Goal: Task Accomplishment & Management: Use online tool/utility

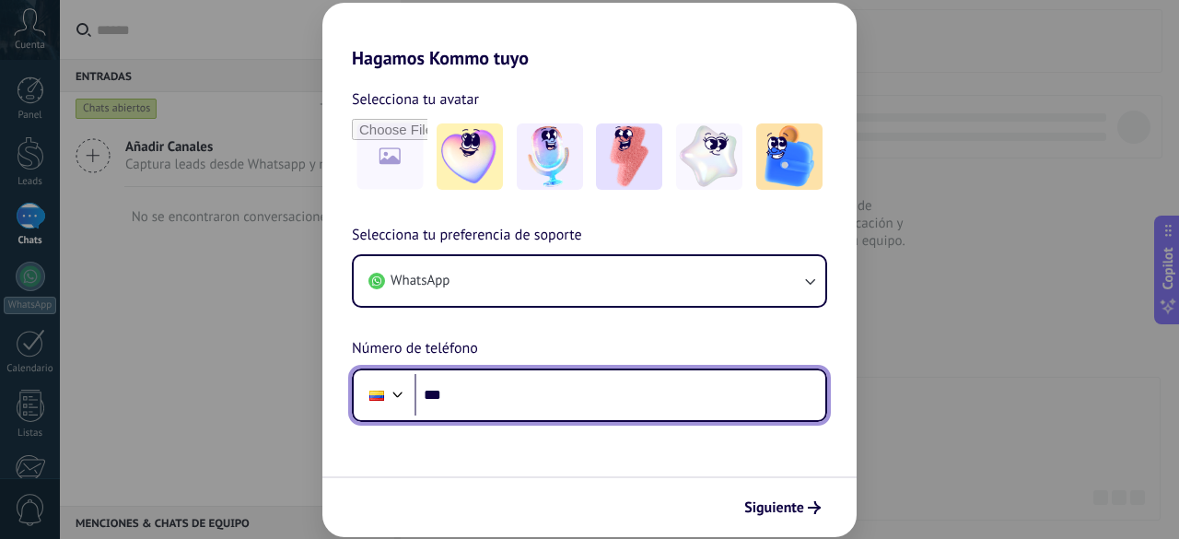
click at [383, 389] on div at bounding box center [376, 395] width 35 height 39
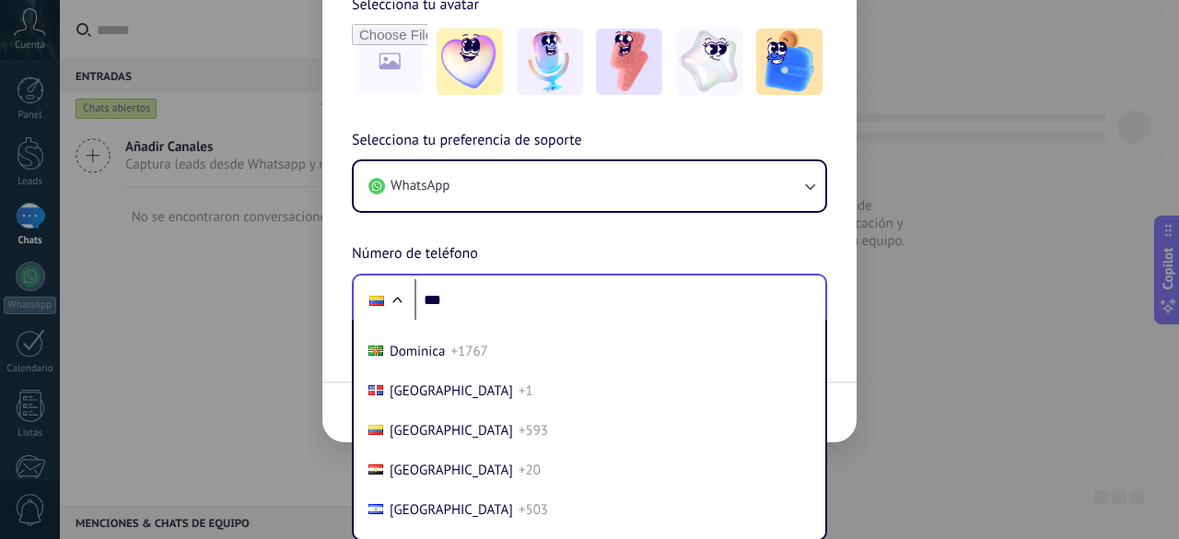
scroll to position [2034, 0]
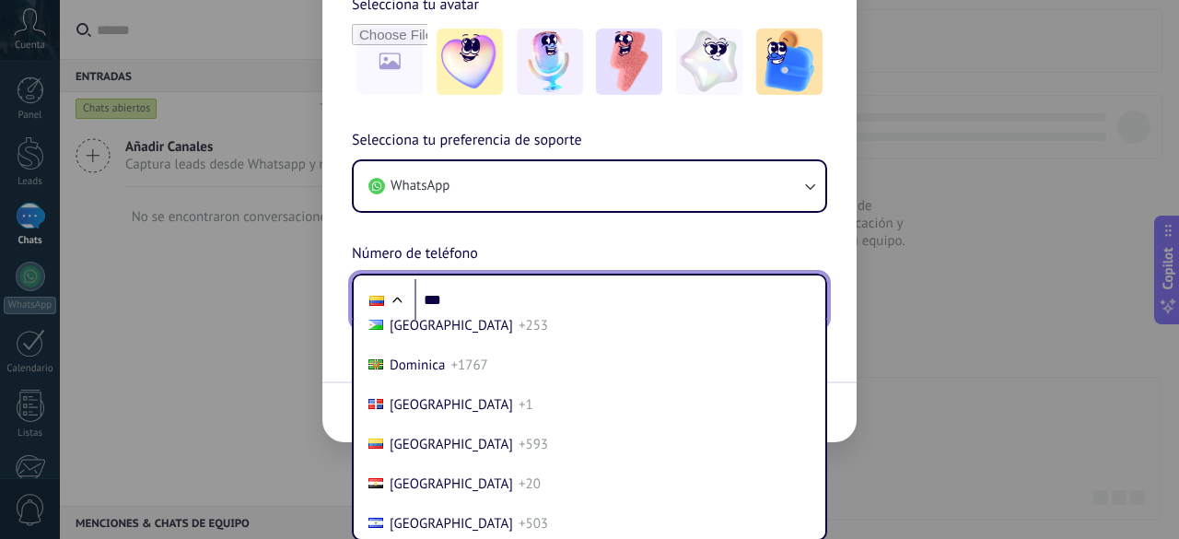
click at [434, 291] on div "Selecciona tu preferencia de soporte WhatsApp Número de teléfono Phone *** [GEO…" at bounding box center [589, 228] width 534 height 198
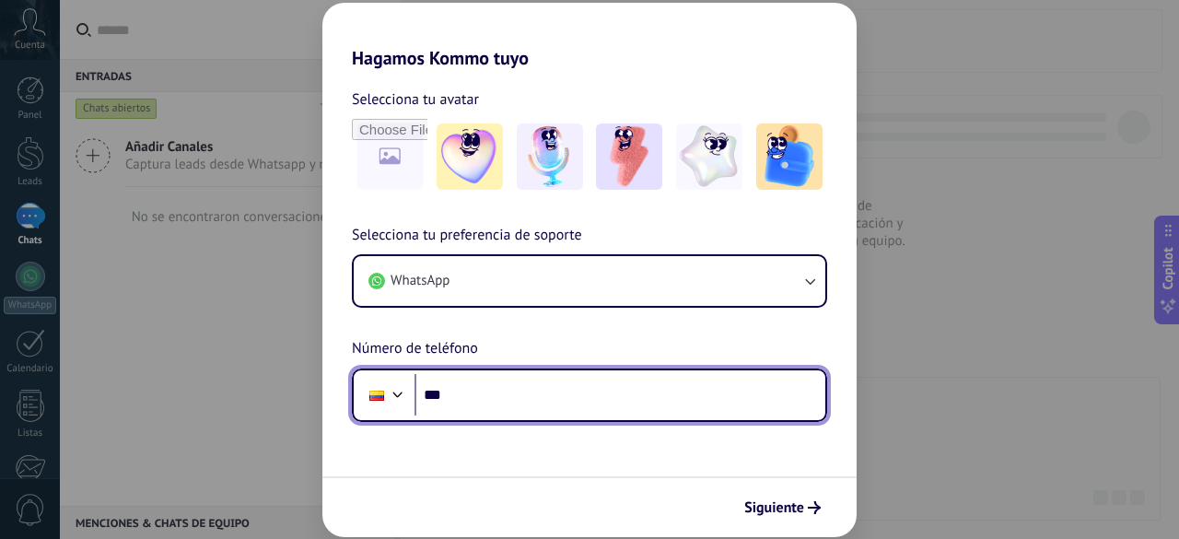
type input "**"
click at [506, 397] on input "**" at bounding box center [620, 395] width 411 height 42
type input "**********"
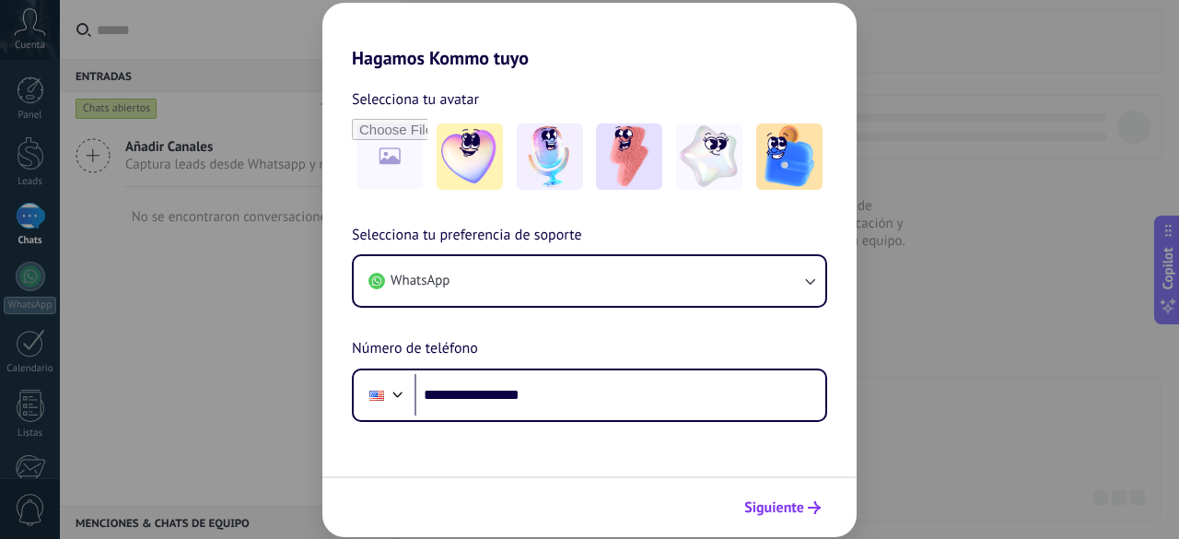
click at [789, 517] on button "Siguiente" at bounding box center [782, 507] width 93 height 31
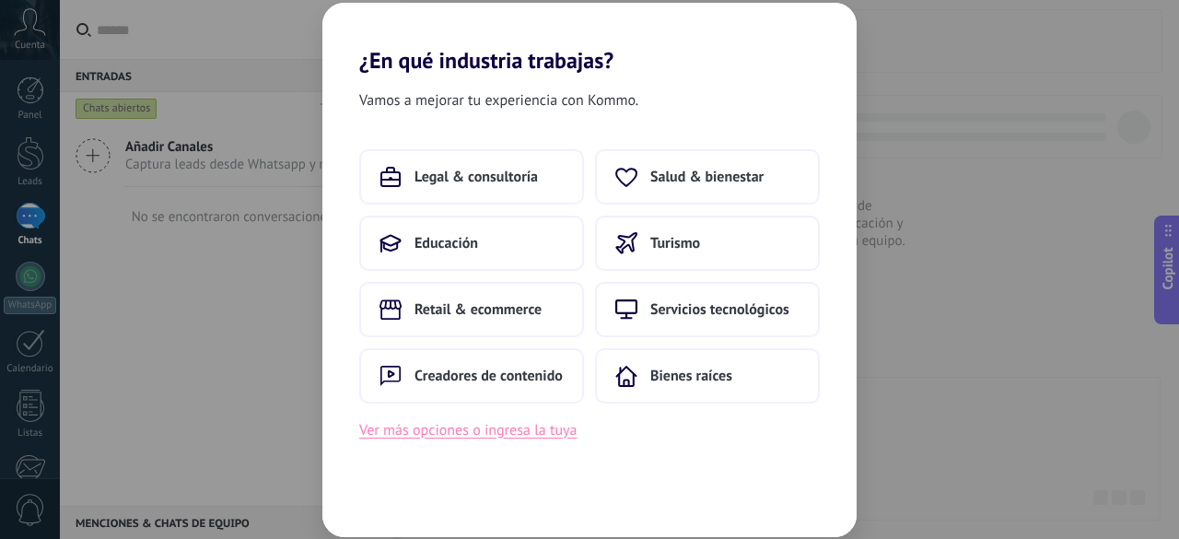
click at [516, 428] on button "Ver más opciones o ingresa la tuya" at bounding box center [467, 430] width 217 height 24
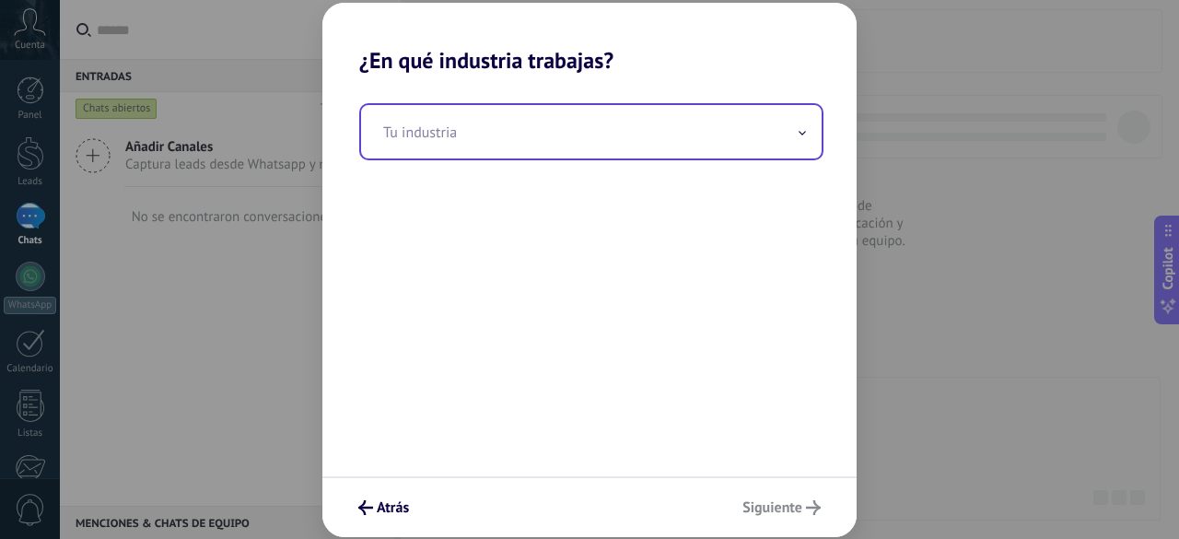
click at [674, 136] on input "text" at bounding box center [591, 131] width 461 height 53
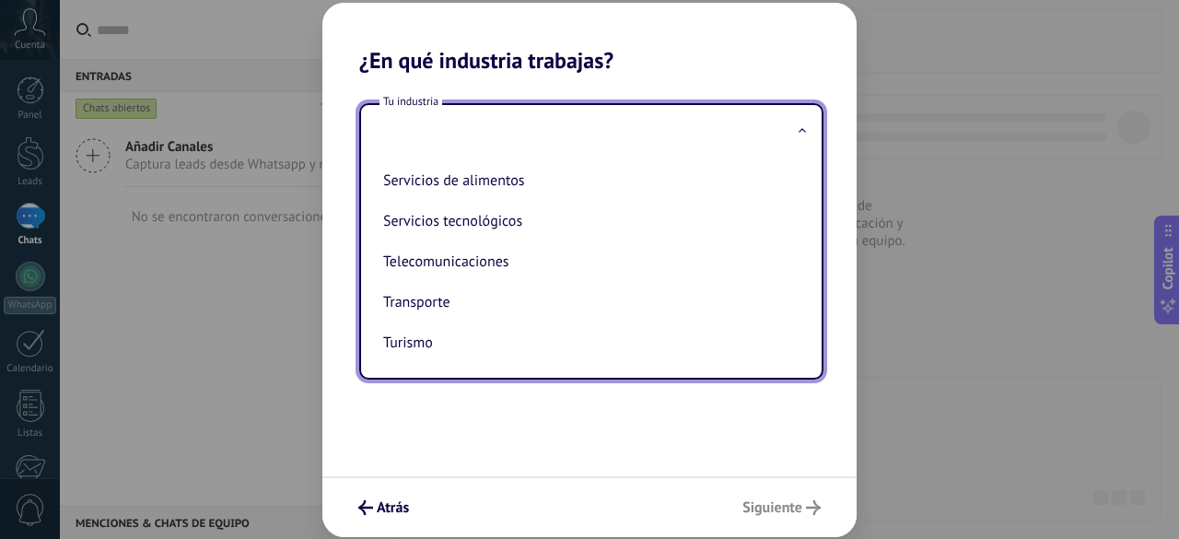
scroll to position [482, 0]
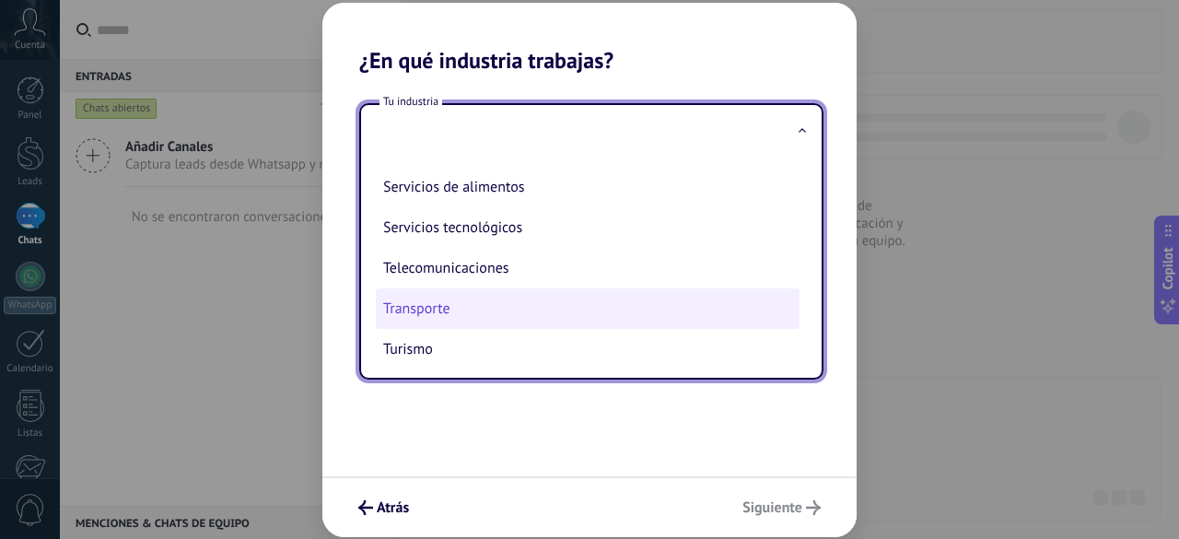
click at [466, 297] on li "Transporte" at bounding box center [588, 308] width 424 height 41
type input "**********"
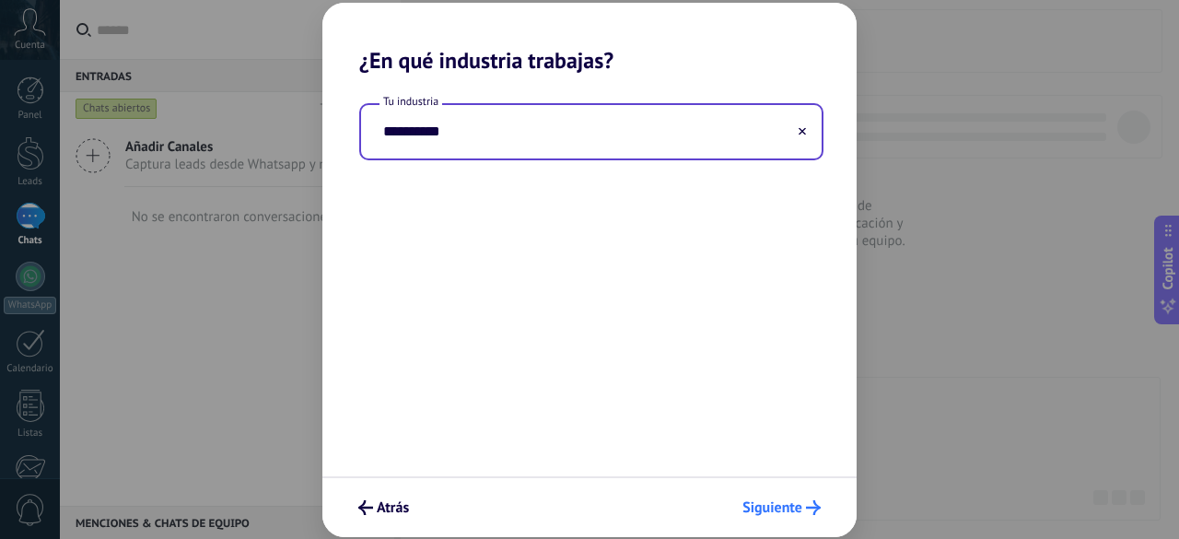
click at [760, 509] on span "Siguiente" at bounding box center [772, 507] width 60 height 13
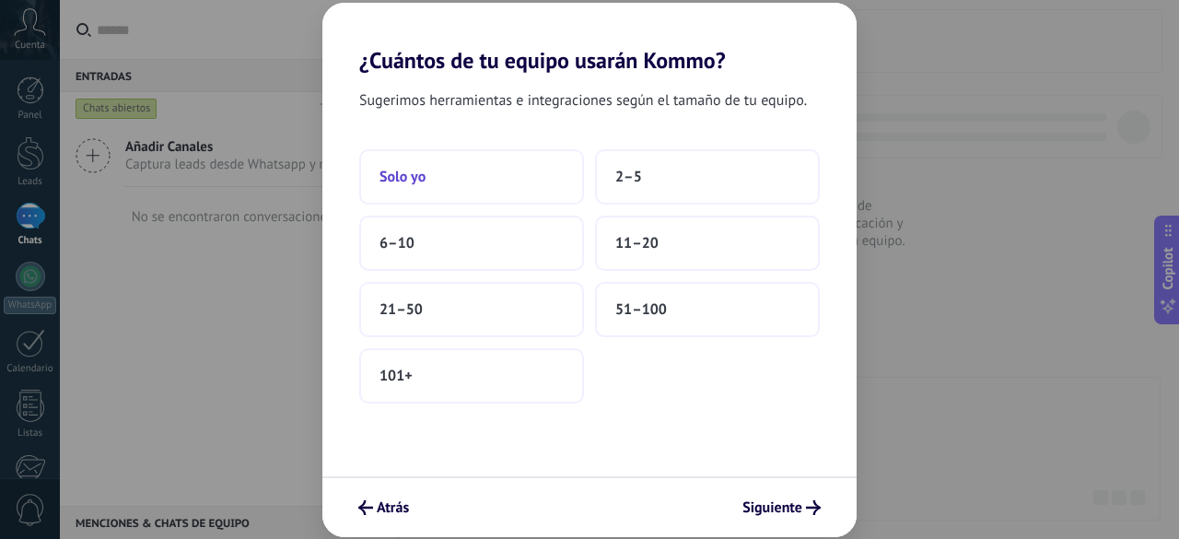
click at [492, 190] on button "Solo yo" at bounding box center [471, 176] width 225 height 55
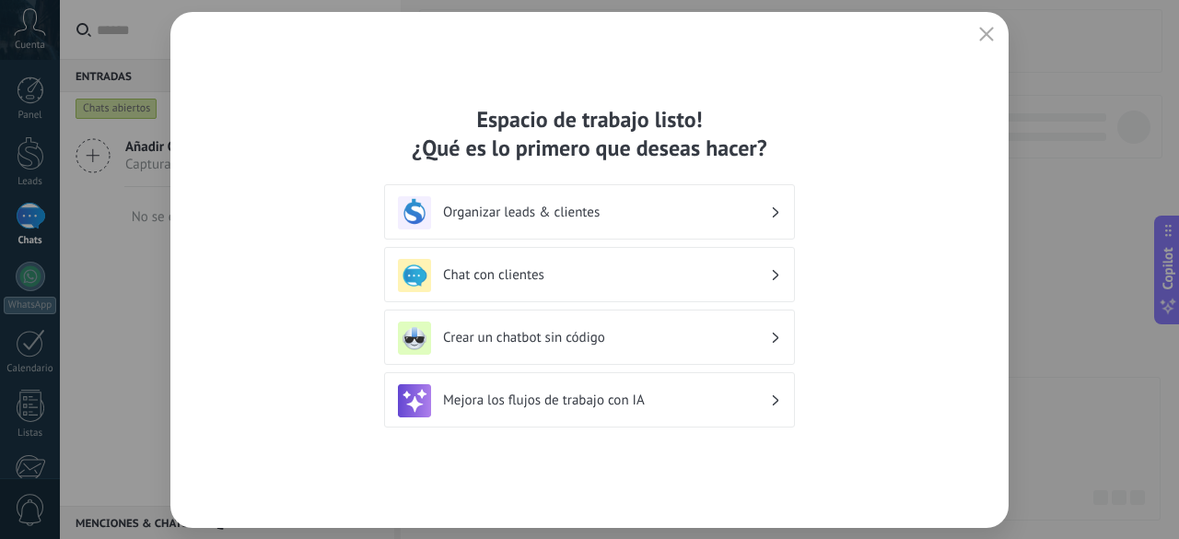
click at [675, 264] on div "Chat con clientes" at bounding box center [589, 275] width 383 height 33
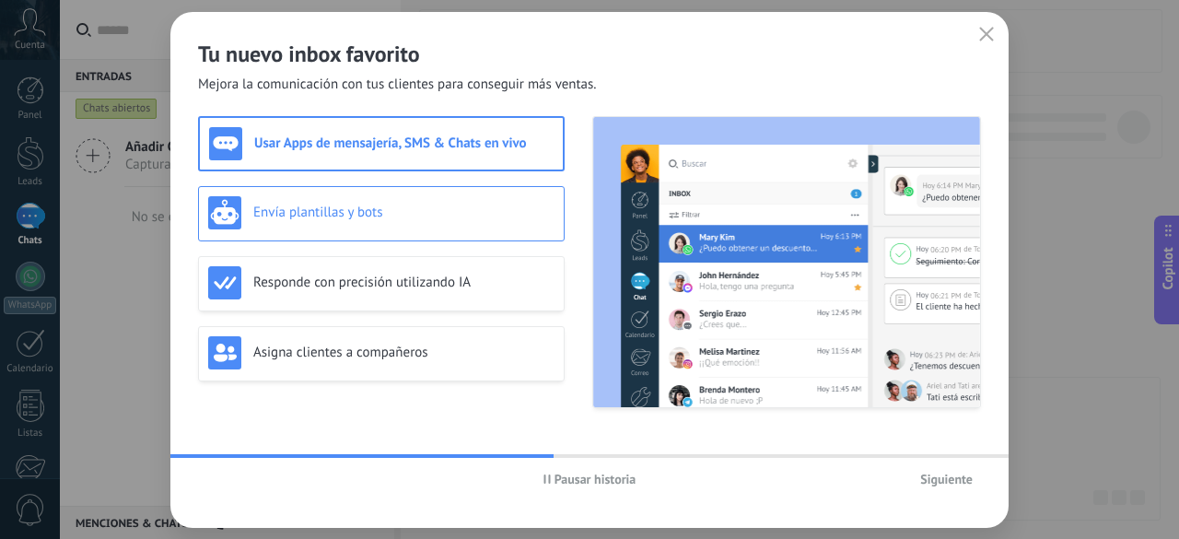
click at [384, 204] on h3 "Envía plantillas y bots" at bounding box center [403, 213] width 301 height 18
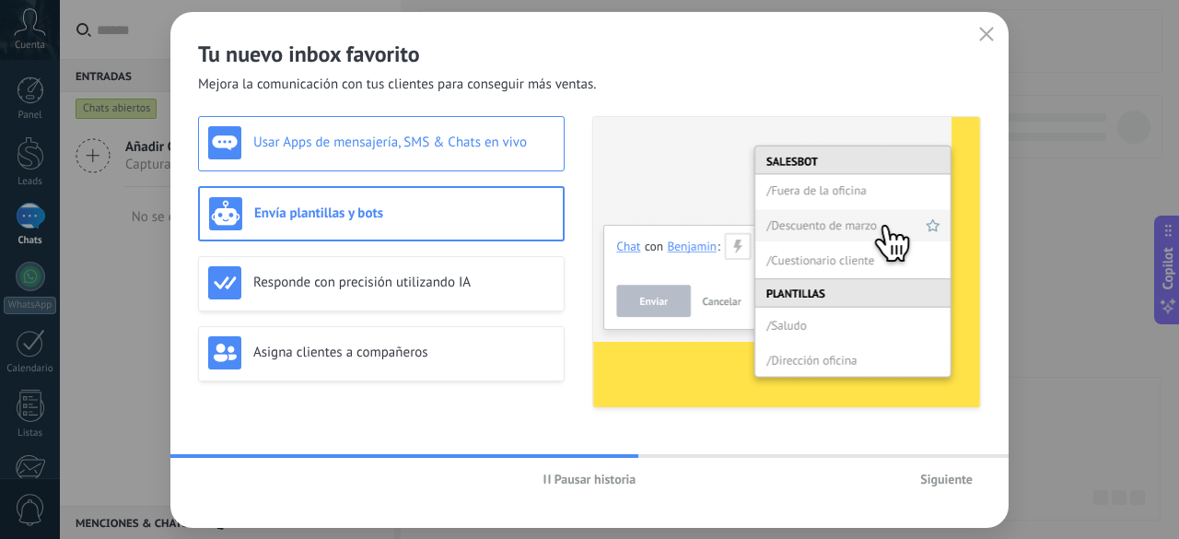
click at [366, 152] on div "Usar Apps de mensajería, SMS & Chats en vivo" at bounding box center [381, 142] width 346 height 33
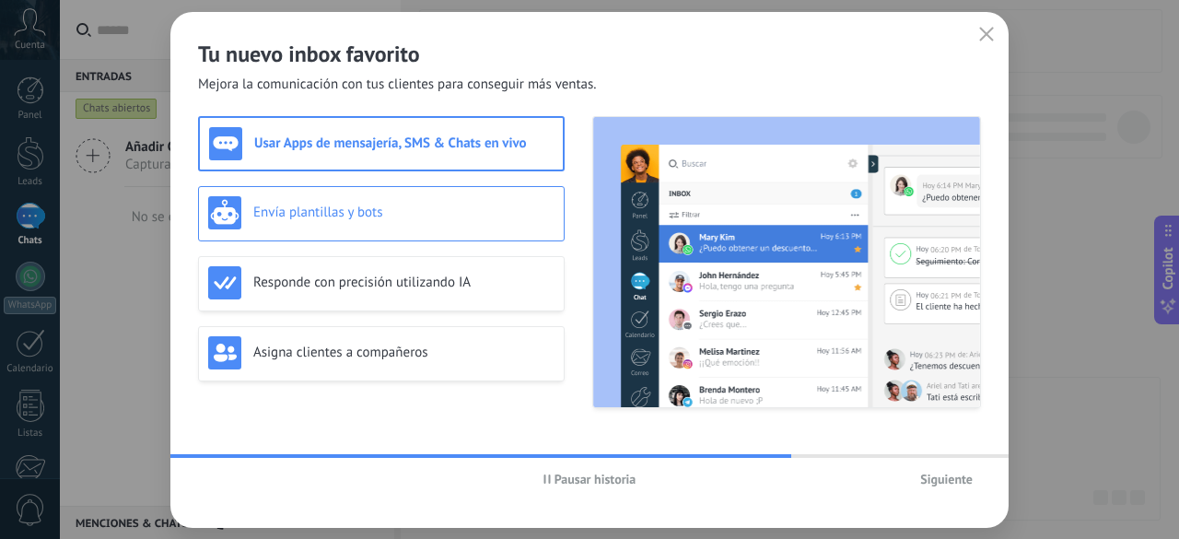
click at [373, 204] on h3 "Envía plantillas y bots" at bounding box center [403, 213] width 301 height 18
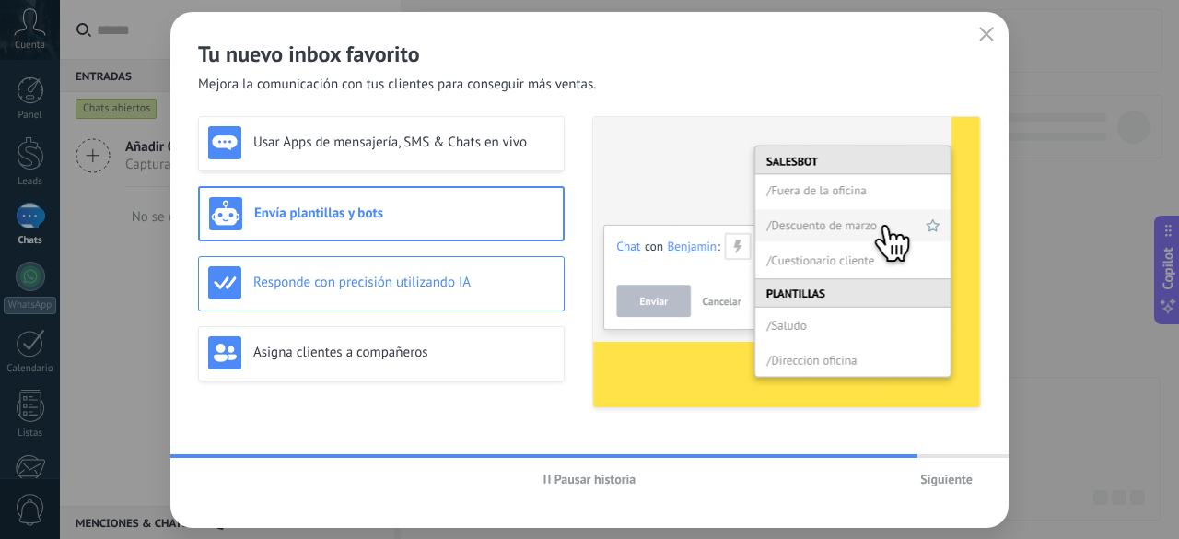
click at [380, 272] on div "Responde con precisión utilizando IA" at bounding box center [381, 282] width 346 height 33
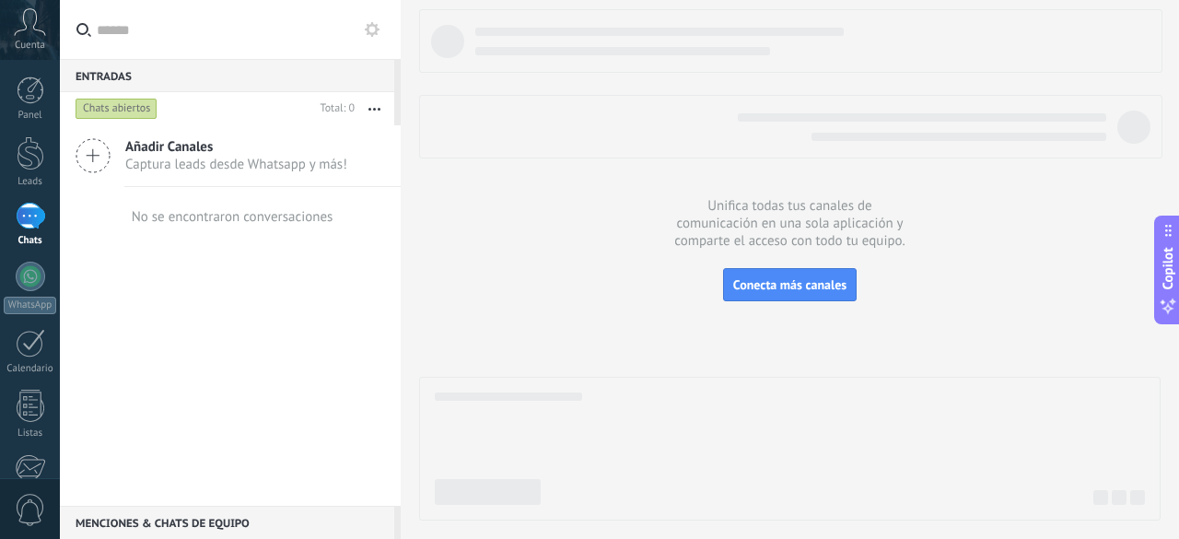
scroll to position [228, 0]
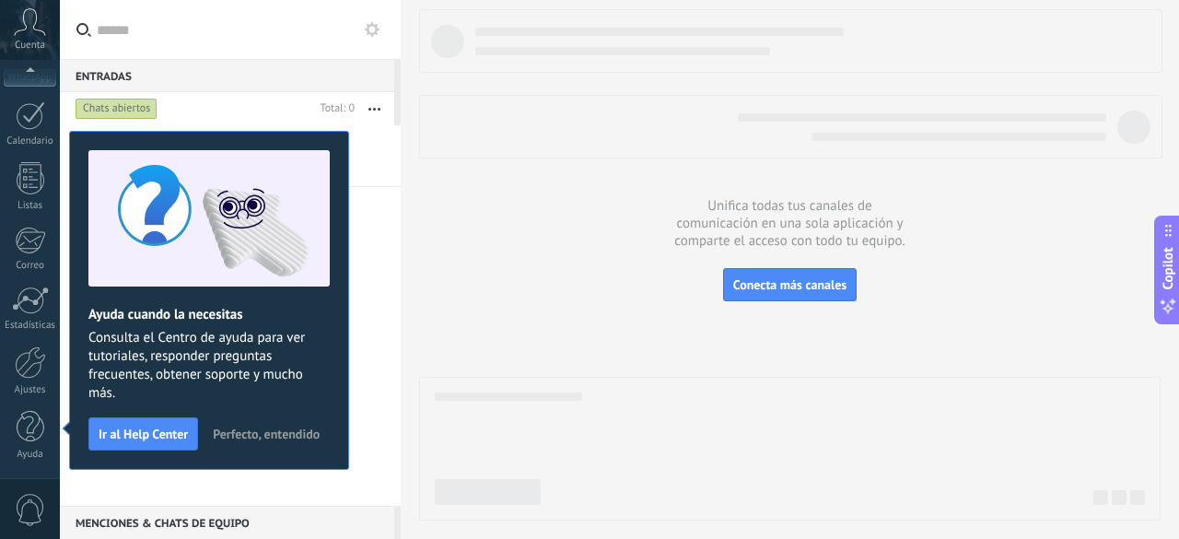
click at [240, 429] on span "Perfecto, entendido" at bounding box center [266, 433] width 107 height 13
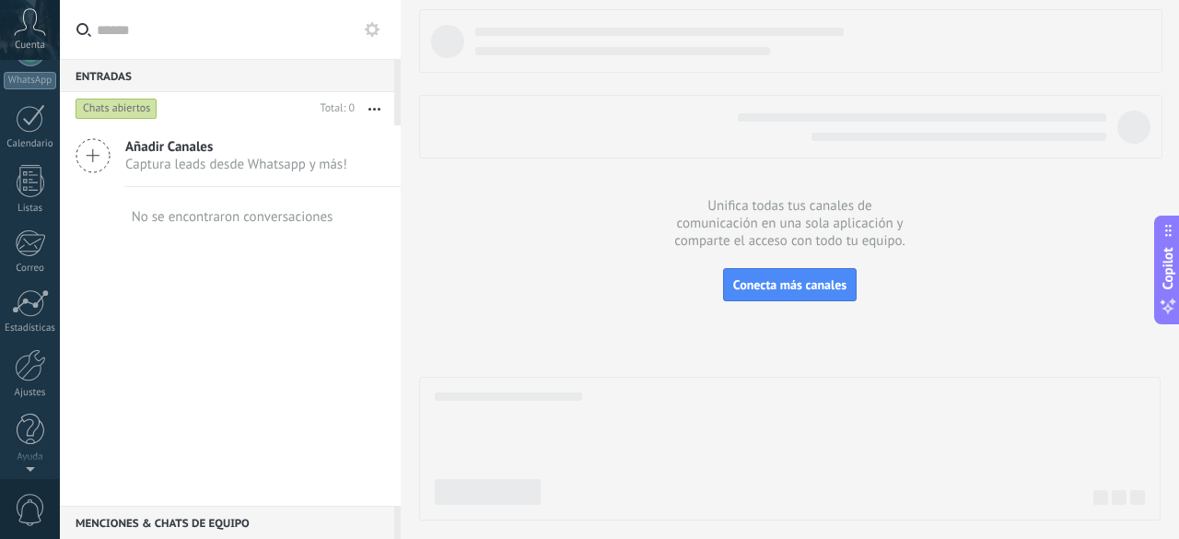
scroll to position [0, 0]
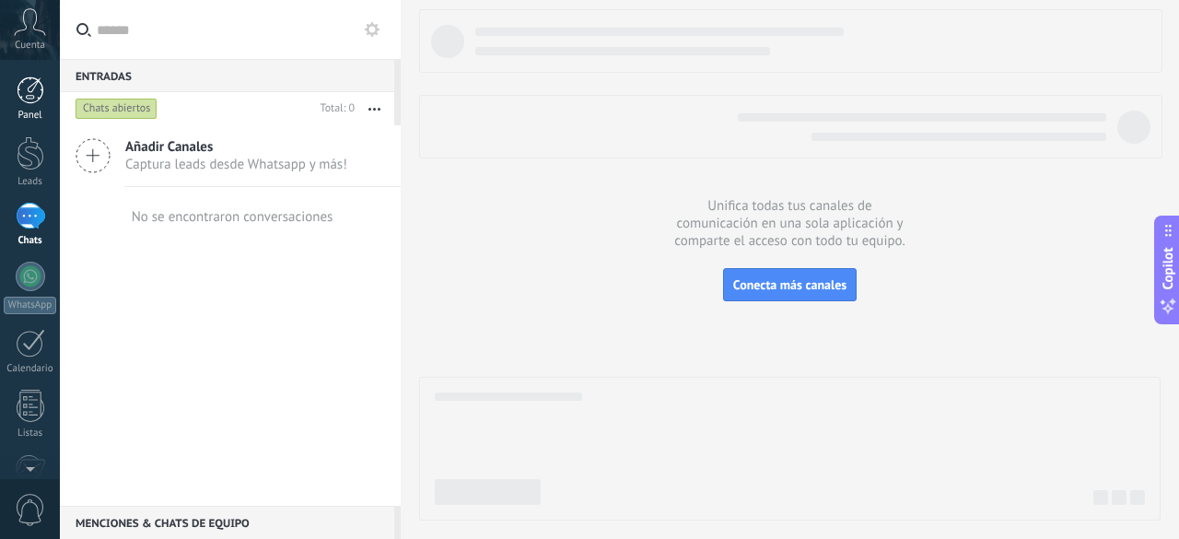
click at [29, 87] on div at bounding box center [31, 90] width 28 height 28
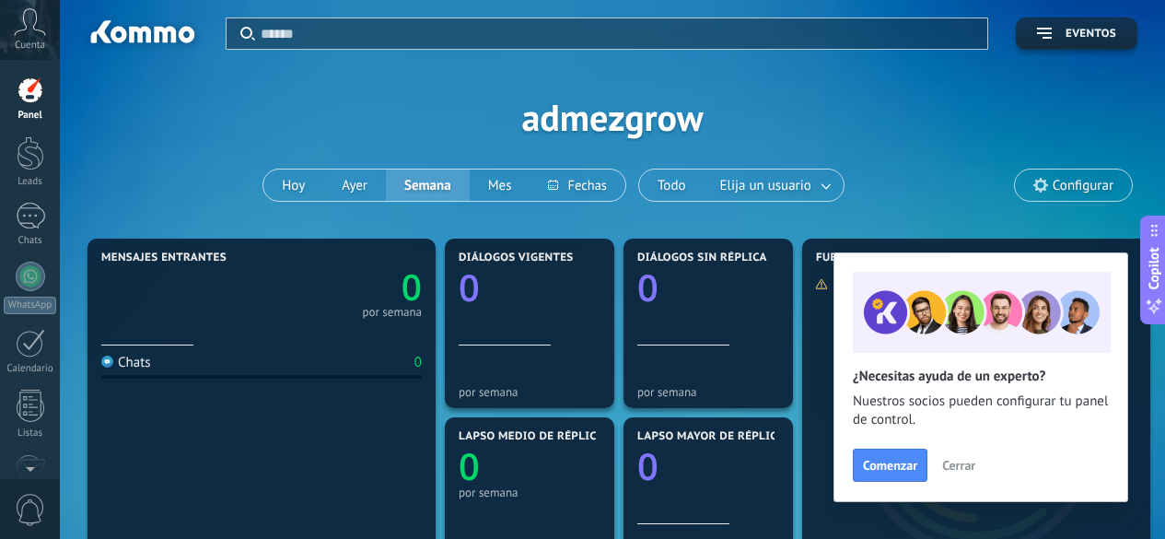
click at [31, 28] on icon at bounding box center [30, 22] width 32 height 28
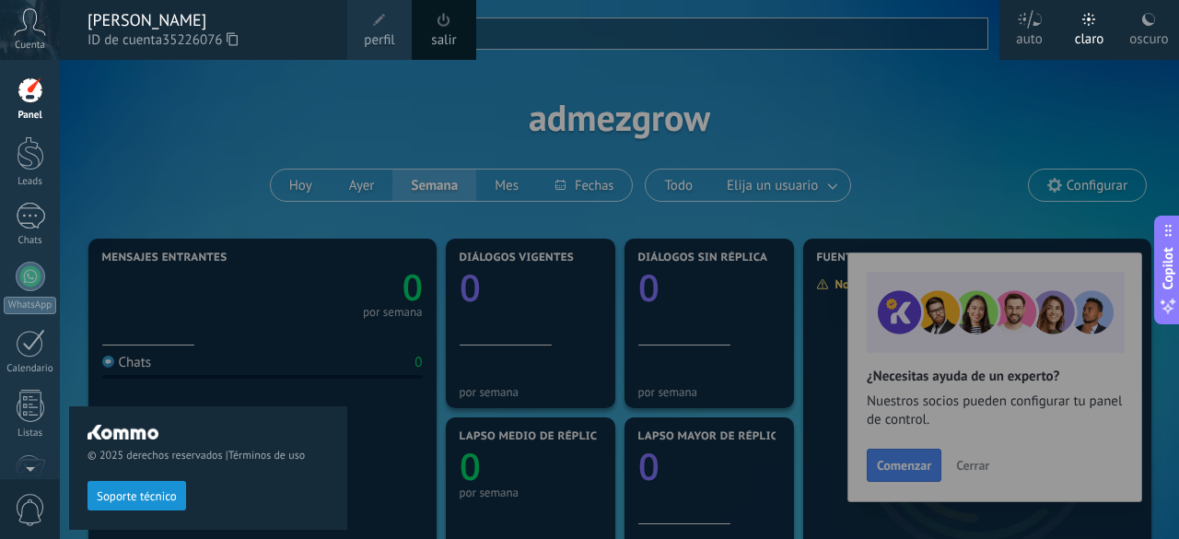
click at [157, 124] on div "© 2025 derechos reservados | Términos de uso Soporte técnico" at bounding box center [208, 299] width 278 height 479
click at [34, 154] on div at bounding box center [31, 153] width 28 height 34
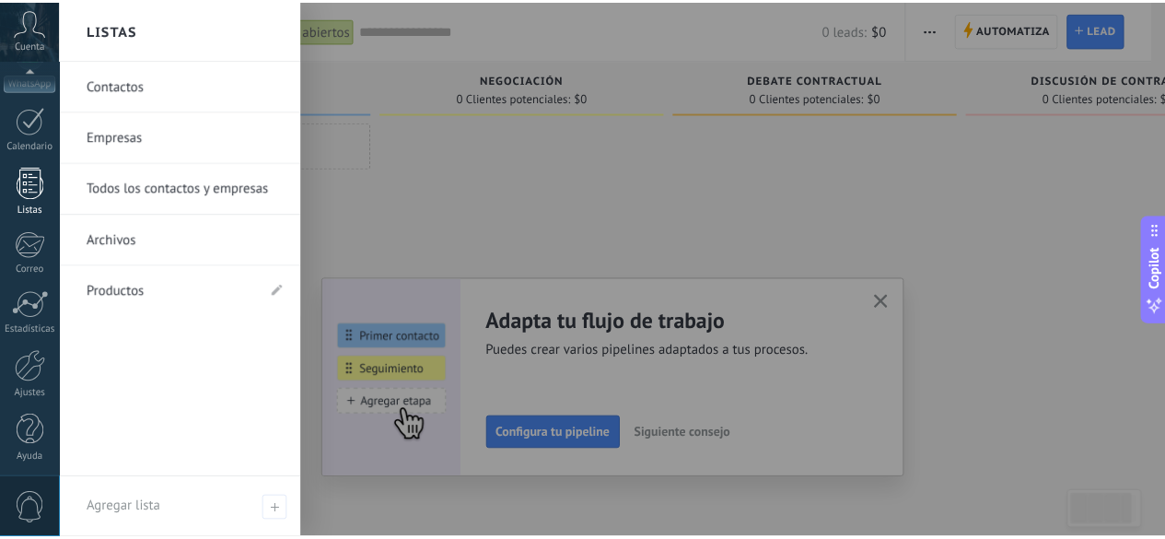
scroll to position [228, 0]
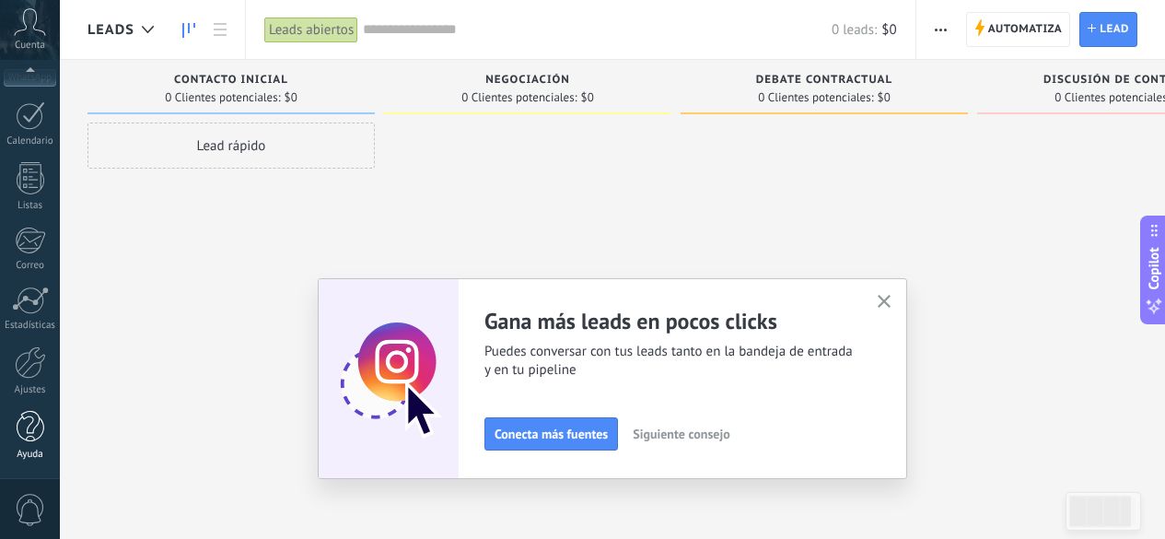
click at [29, 426] on div at bounding box center [31, 427] width 28 height 32
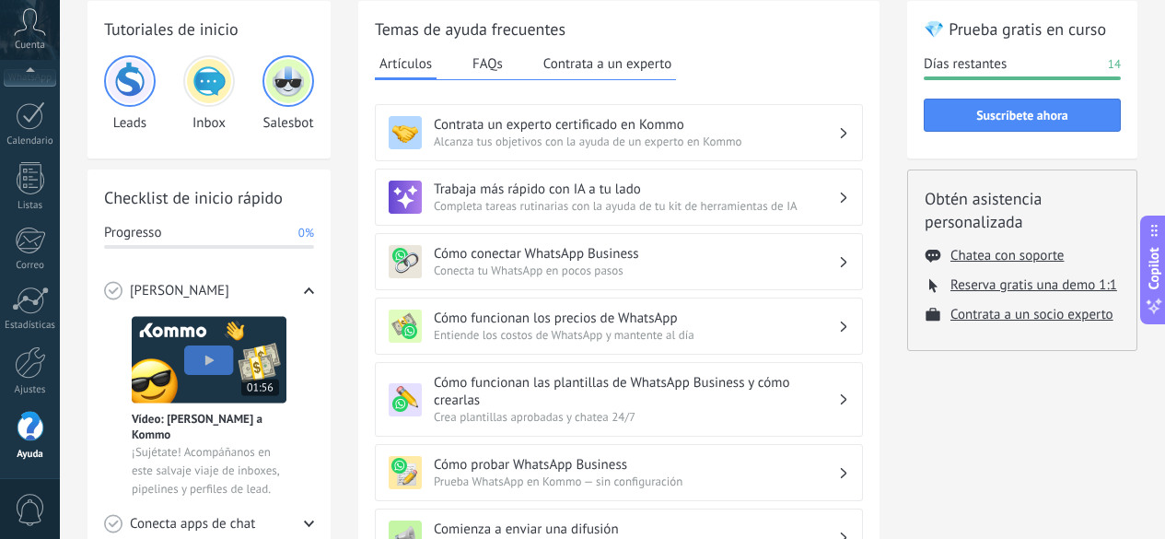
scroll to position [96, 0]
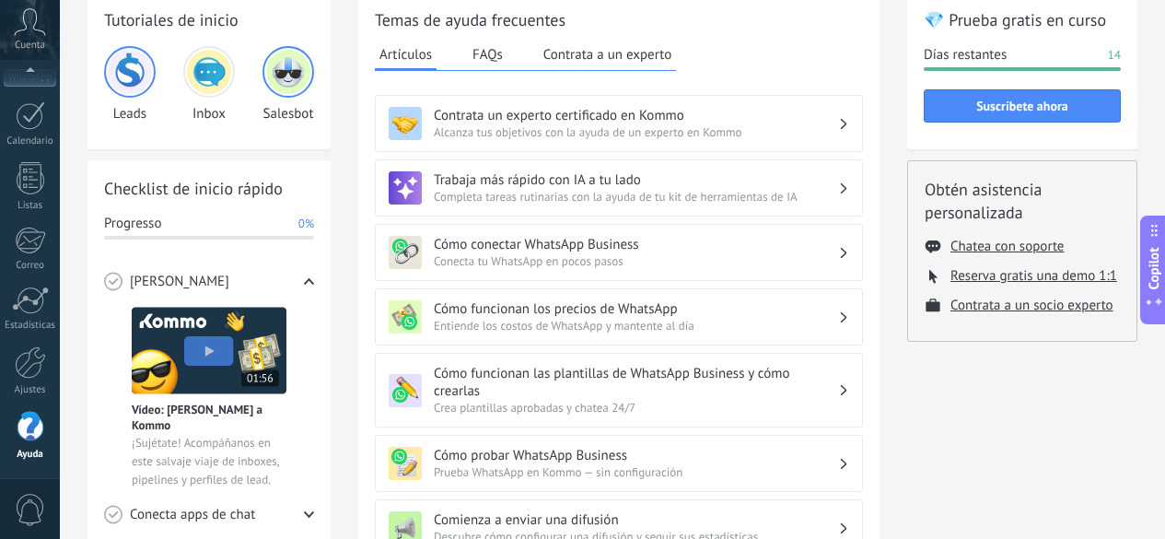
click at [738, 327] on span "Entiende los costos de WhatsApp y mantente al día" at bounding box center [636, 326] width 404 height 16
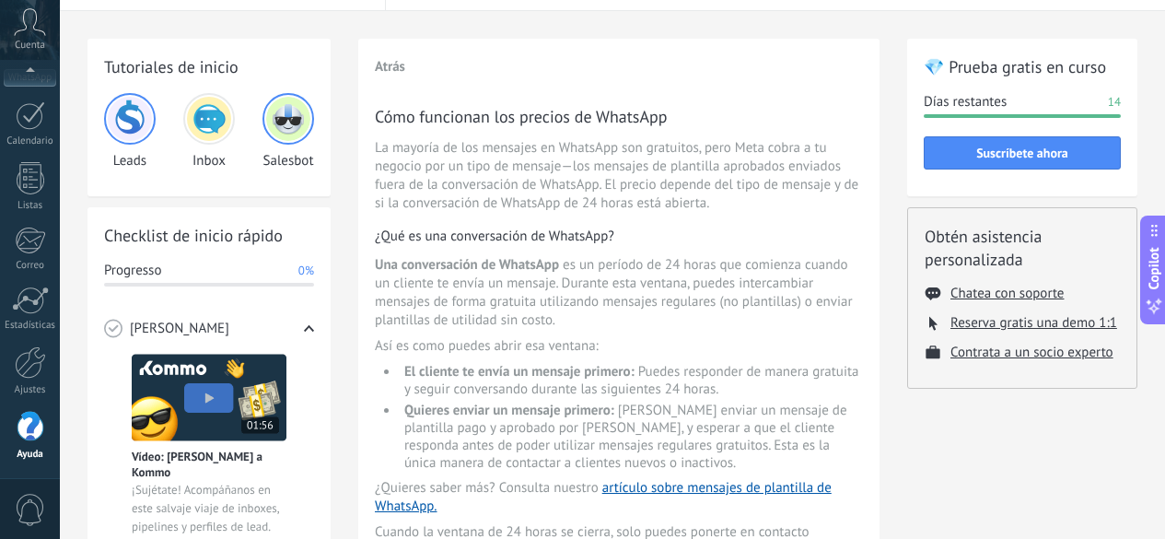
scroll to position [0, 0]
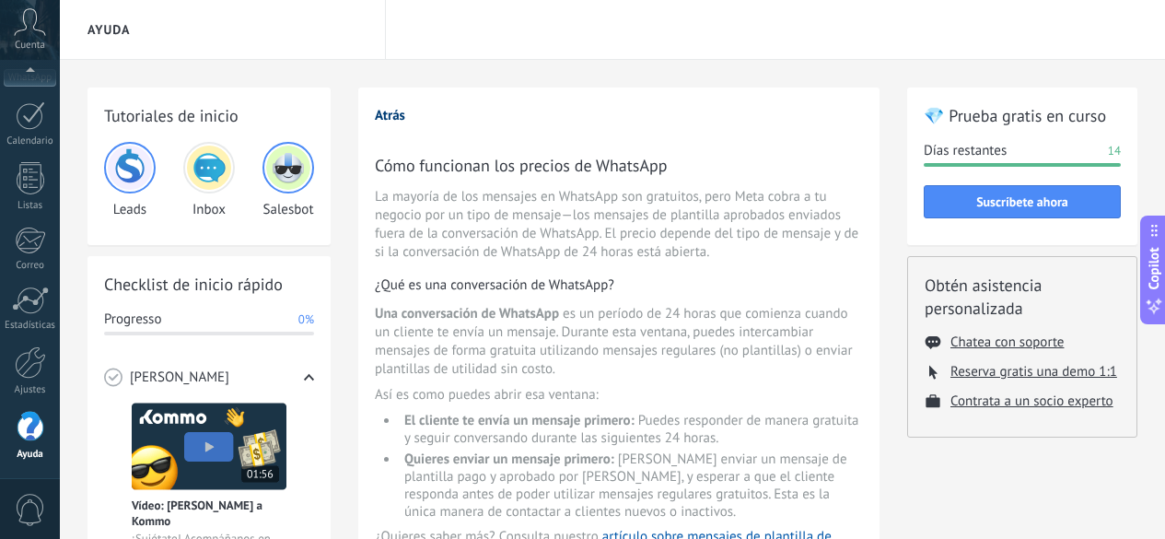
click at [387, 114] on button "Atrás" at bounding box center [390, 116] width 30 height 18
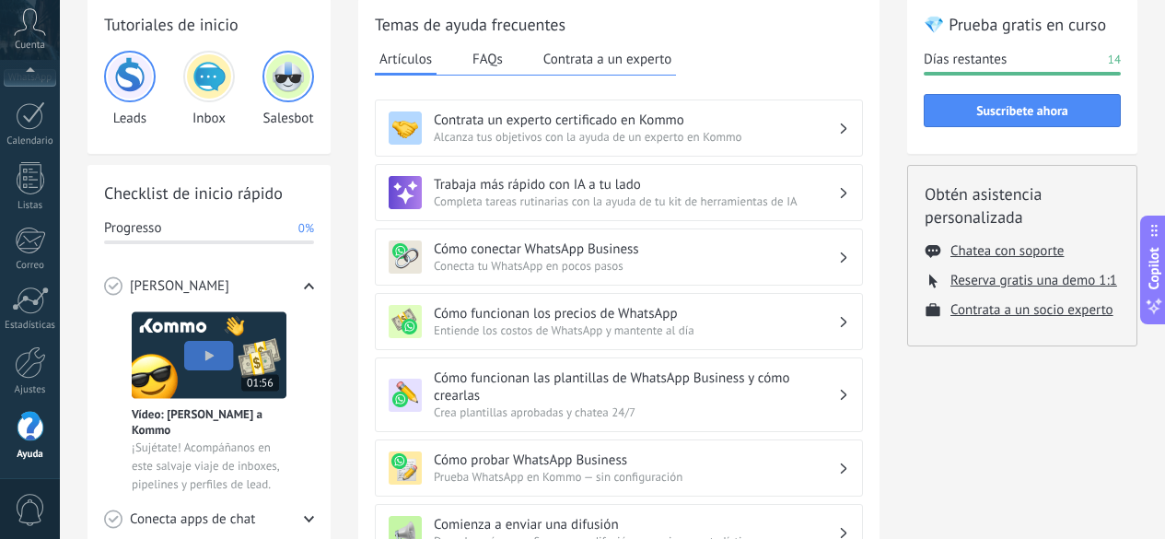
scroll to position [102, 0]
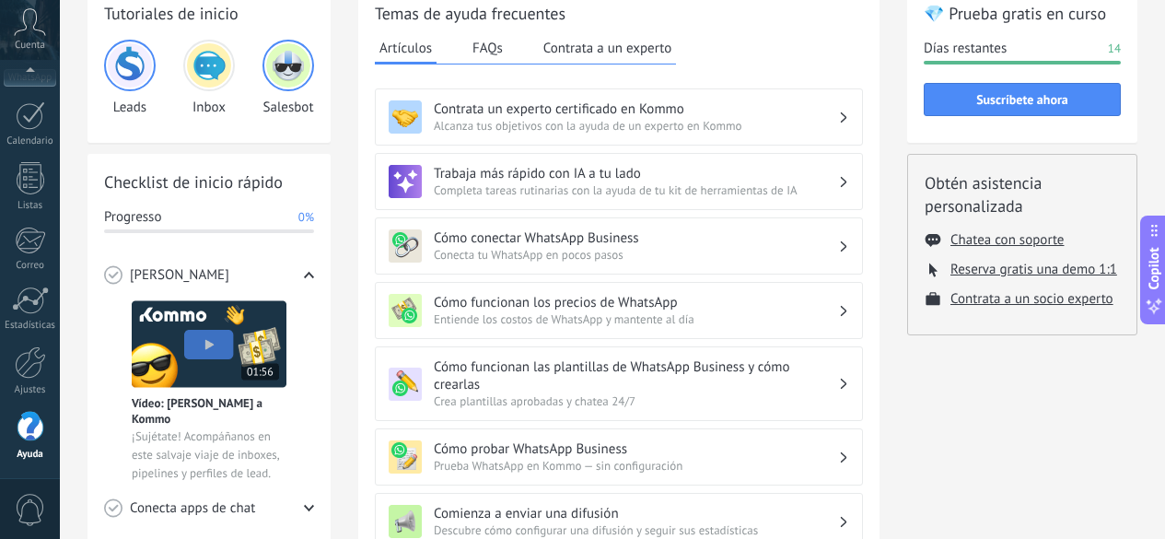
click at [664, 250] on span "Conecta tu WhatsApp en pocos pasos" at bounding box center [636, 255] width 404 height 16
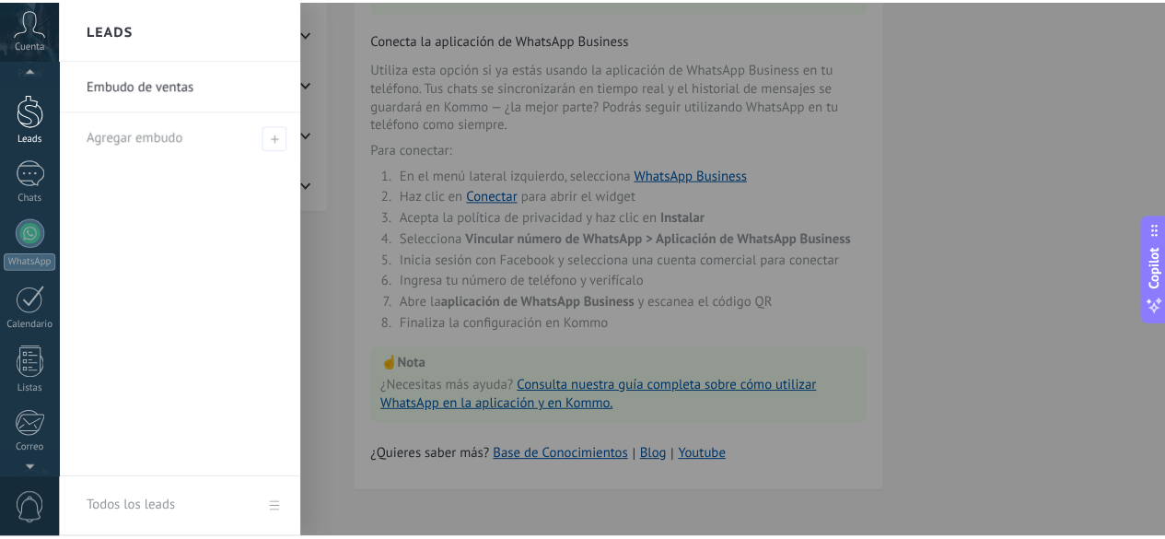
scroll to position [0, 0]
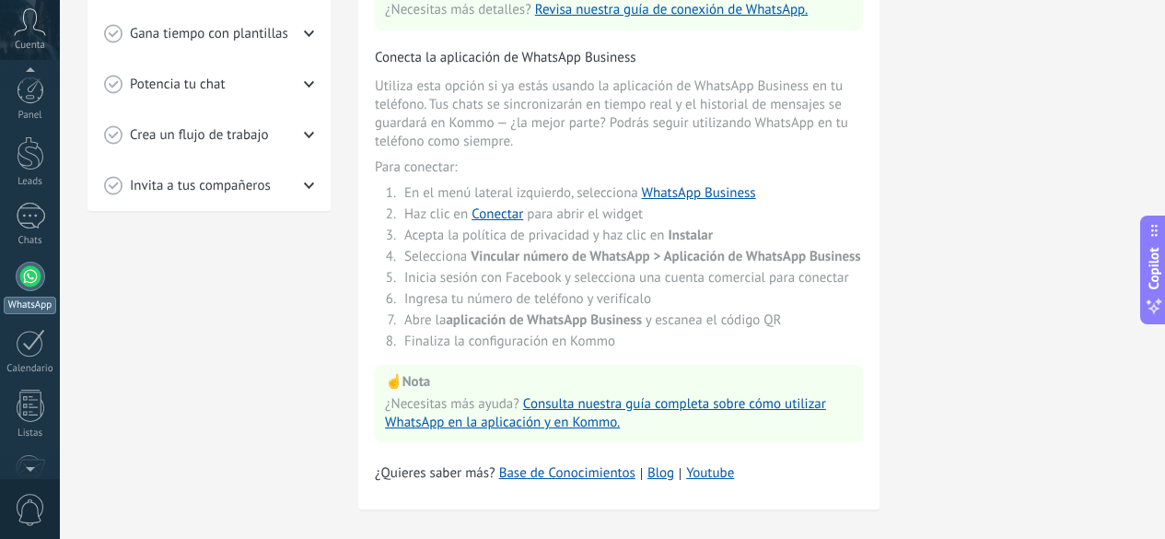
click at [23, 274] on div at bounding box center [30, 276] width 29 height 29
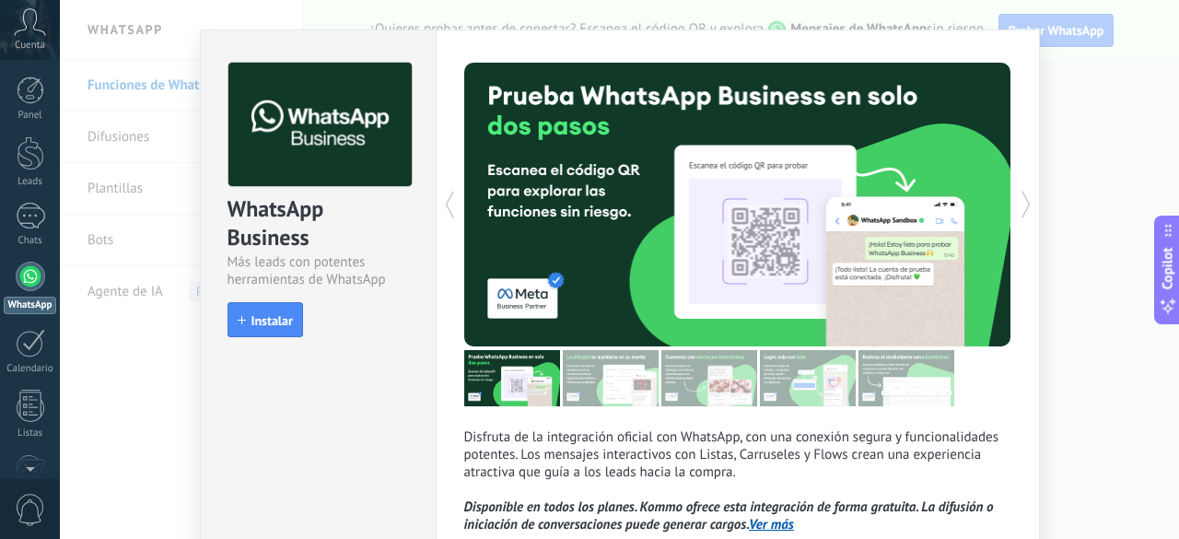
scroll to position [51, 0]
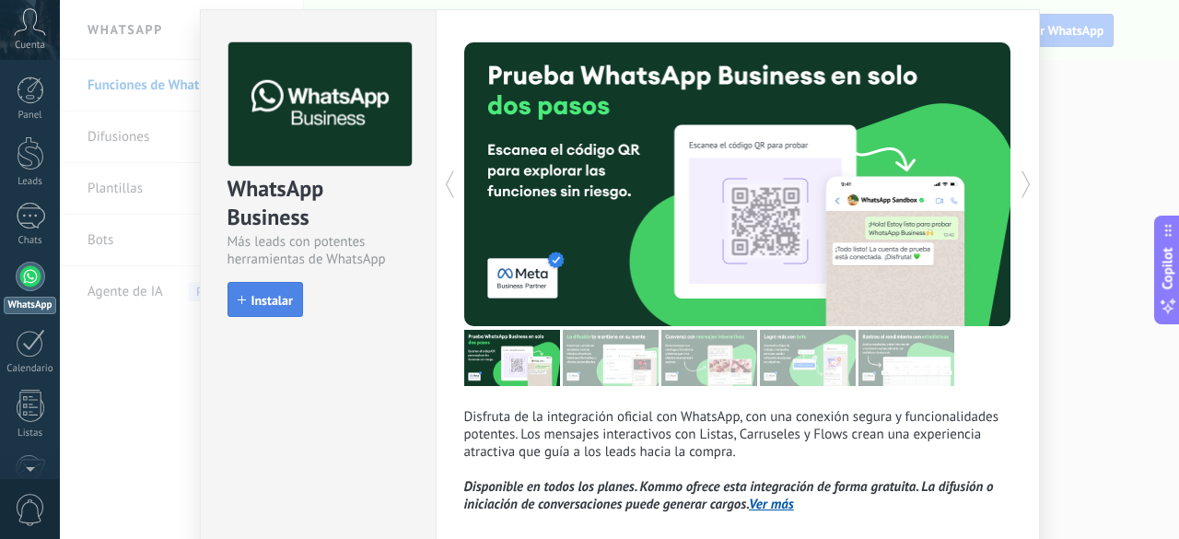
click at [266, 313] on button "Instalar" at bounding box center [266, 299] width 76 height 35
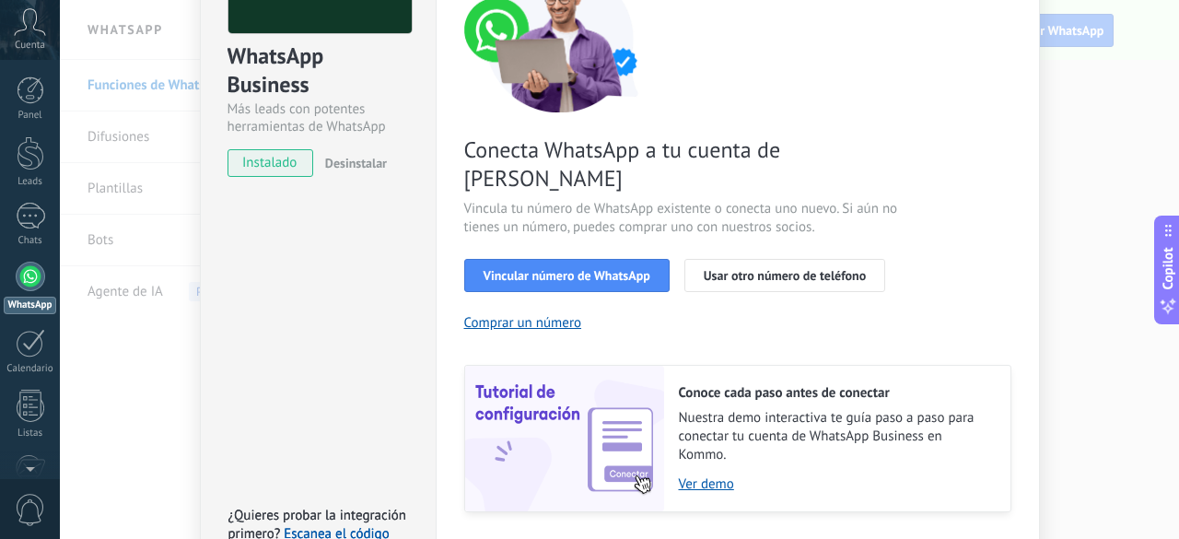
scroll to position [184, 0]
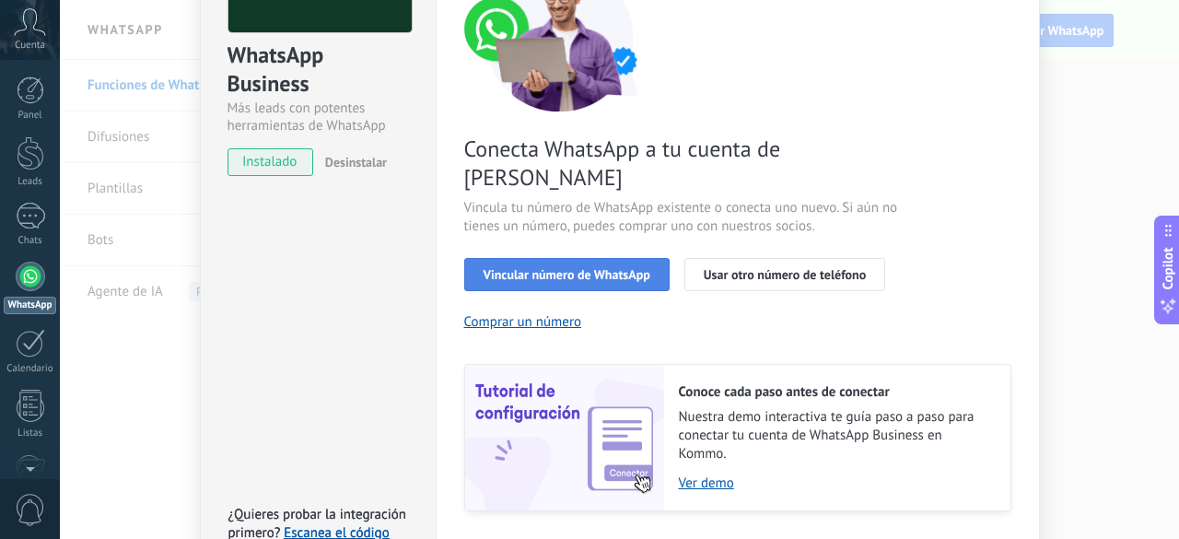
click at [557, 268] on span "Vincular número de WhatsApp" at bounding box center [567, 274] width 167 height 13
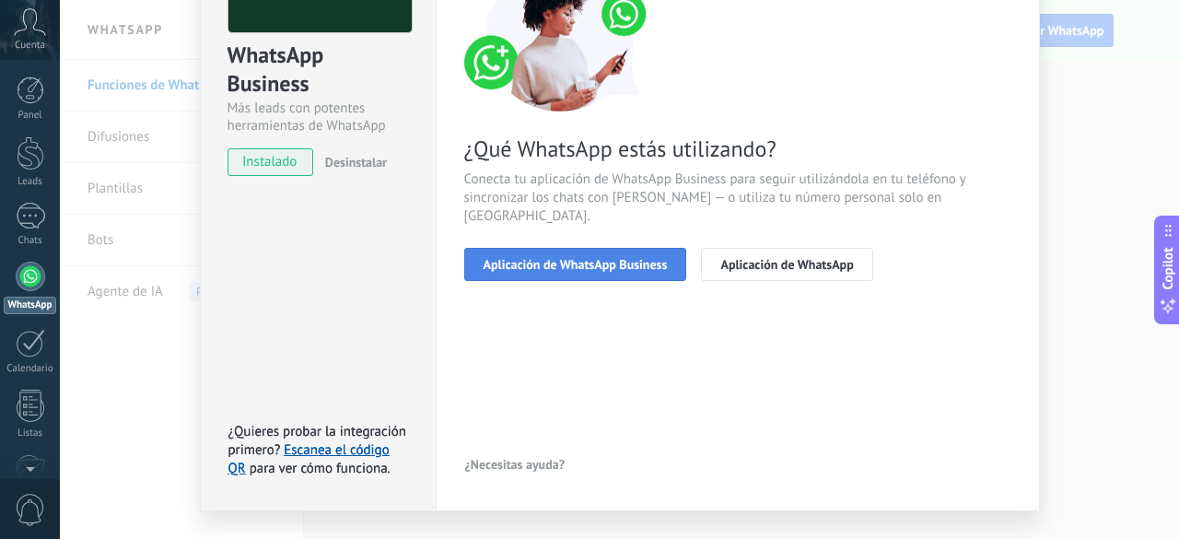
click at [621, 255] on button "Aplicación de WhatsApp Business" at bounding box center [575, 264] width 223 height 33
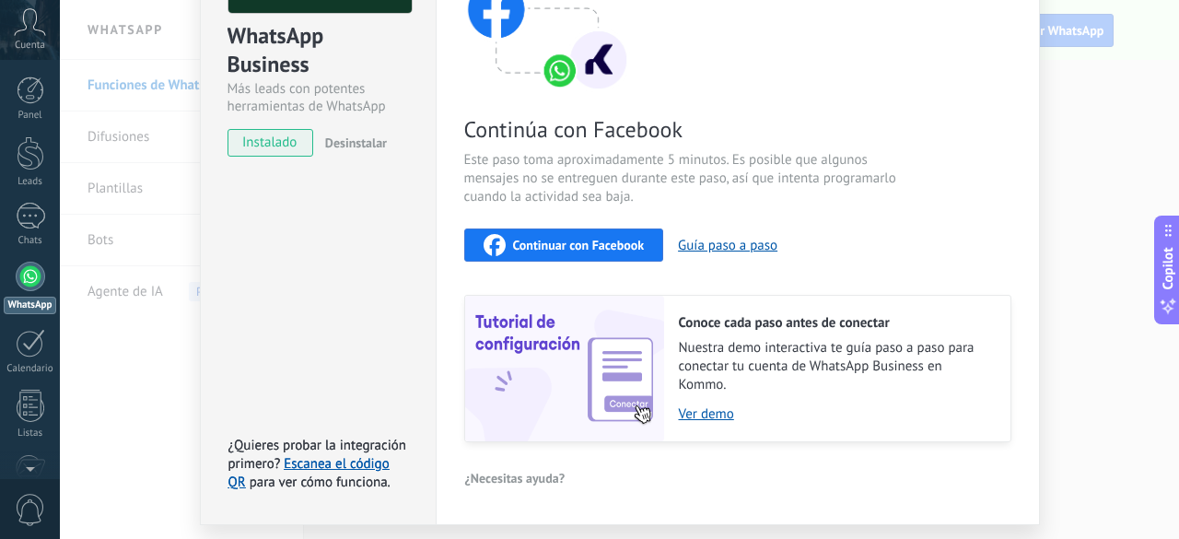
scroll to position [205, 0]
click at [332, 462] on link "Escanea el código QR" at bounding box center [308, 472] width 161 height 36
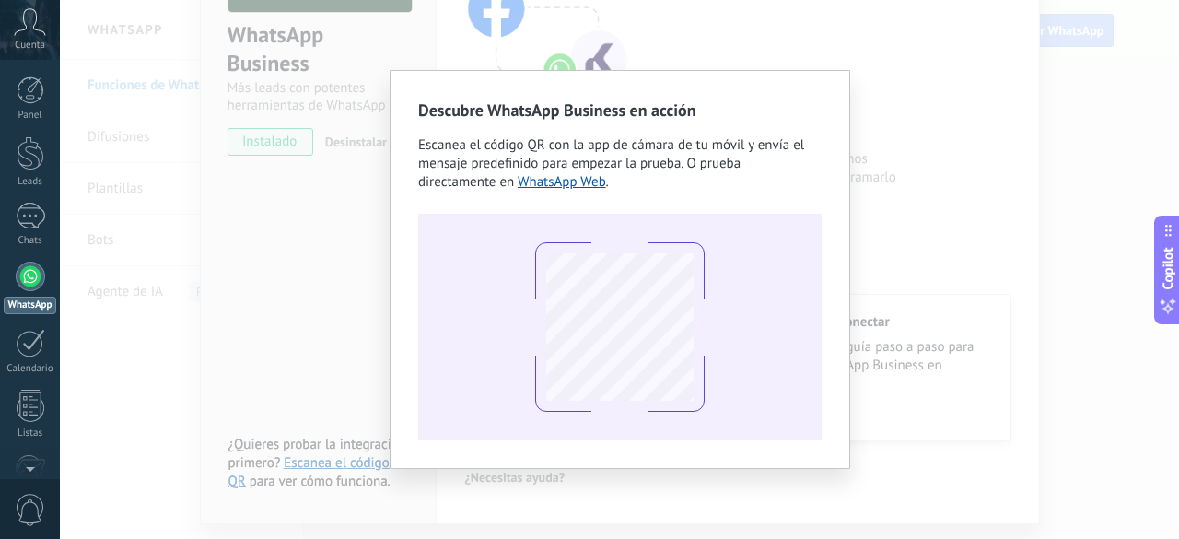
click at [879, 149] on div "Descubre WhatsApp Business en acción Escanea el código QR con la app [PERSON_NA…" at bounding box center [619, 269] width 1119 height 539
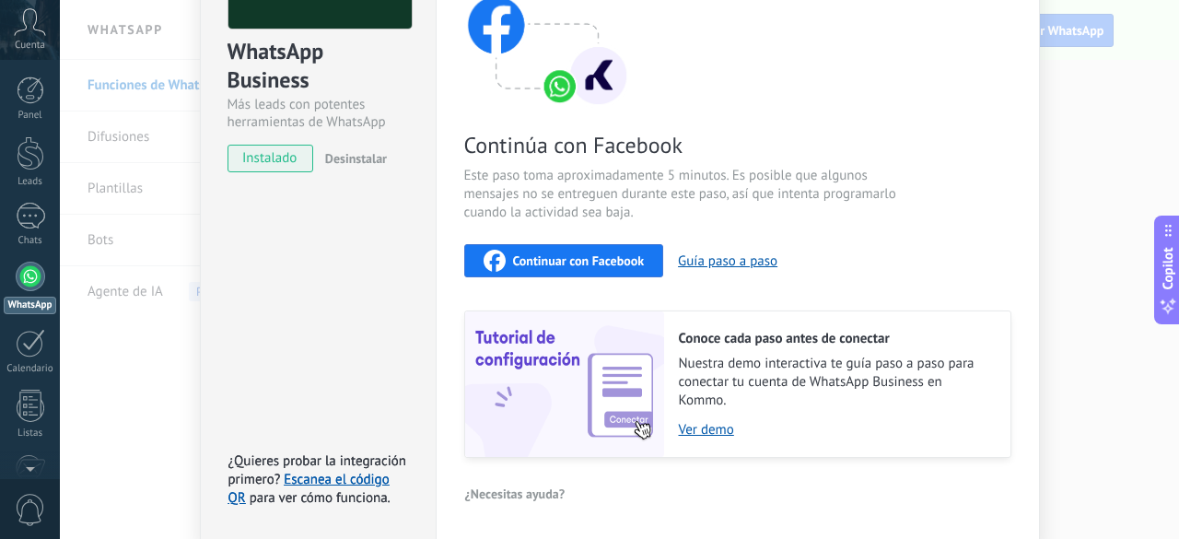
scroll to position [184, 0]
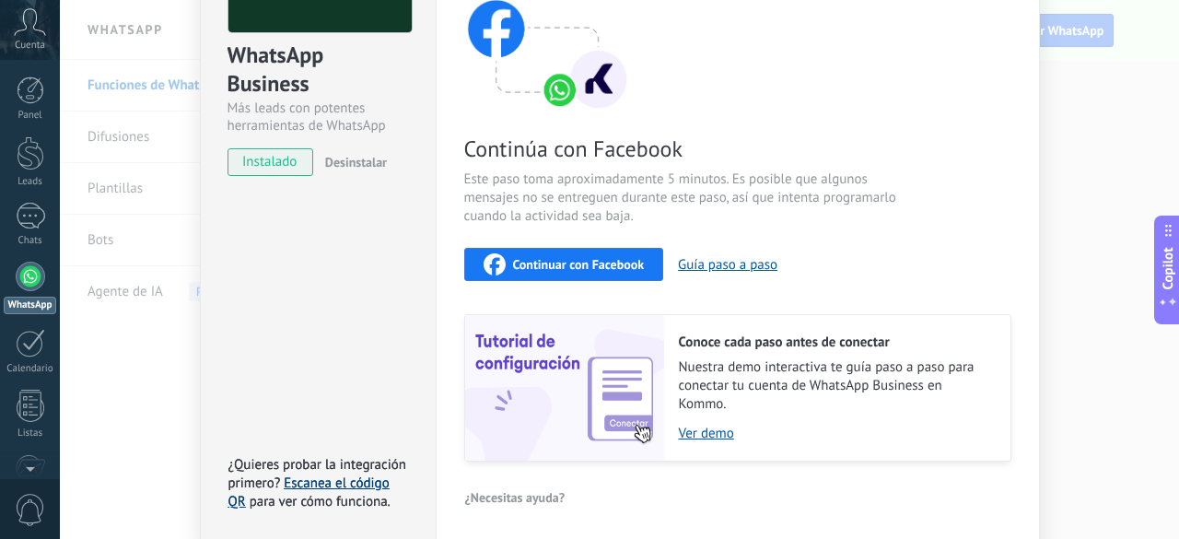
click at [336, 485] on link "Escanea el código QR" at bounding box center [308, 492] width 161 height 36
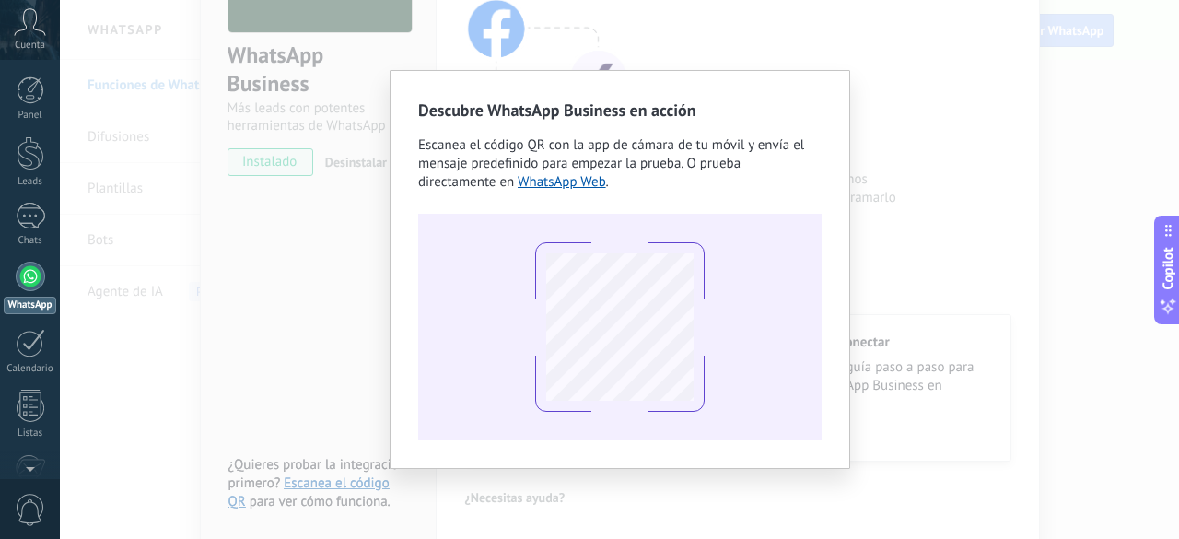
click at [893, 304] on div "Descubre WhatsApp Business en acción Escanea el código QR con la app [PERSON_NA…" at bounding box center [619, 269] width 1119 height 539
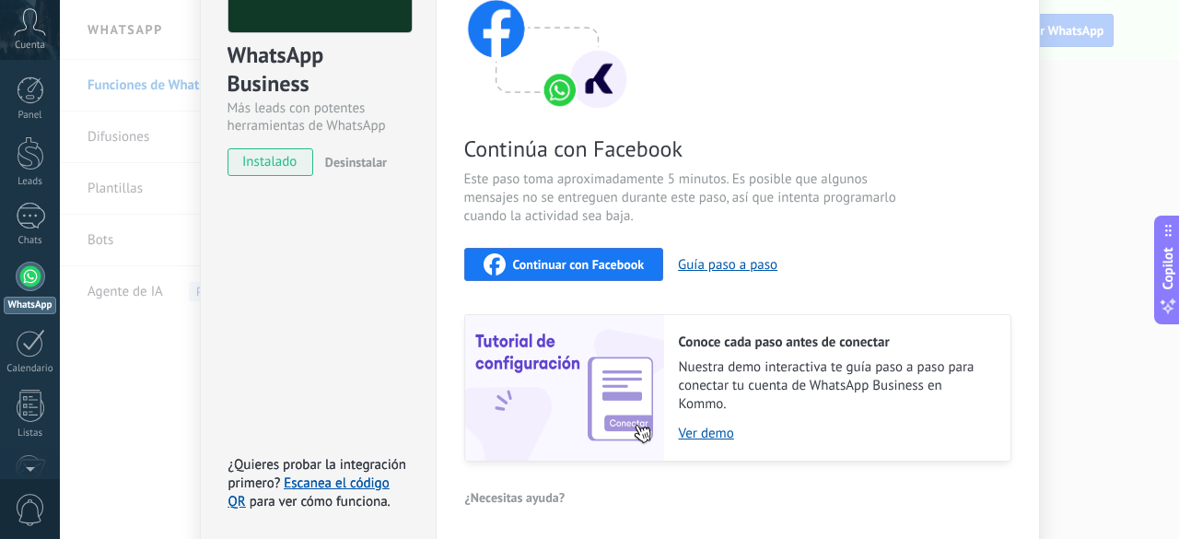
click at [569, 264] on span "Continuar con Facebook" at bounding box center [579, 264] width 132 height 13
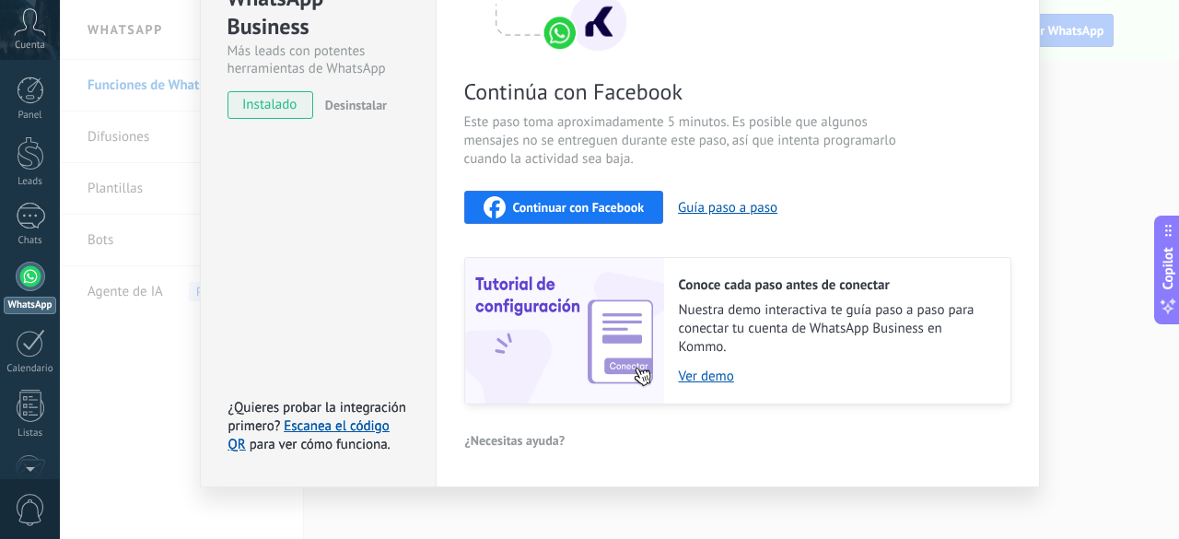
scroll to position [228, 0]
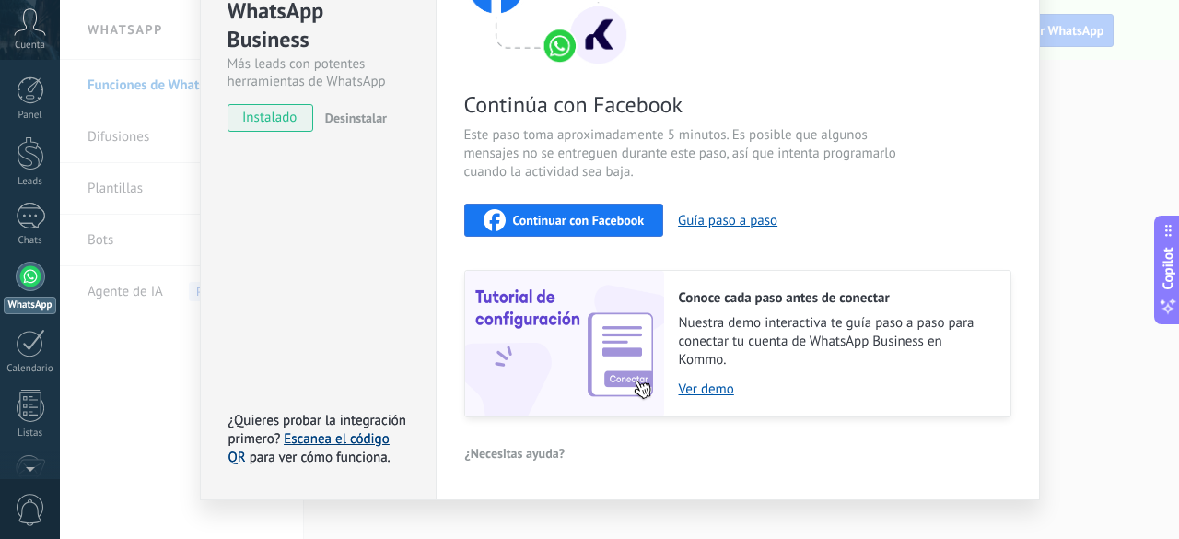
click at [329, 437] on link "Escanea el código QR" at bounding box center [308, 448] width 161 height 36
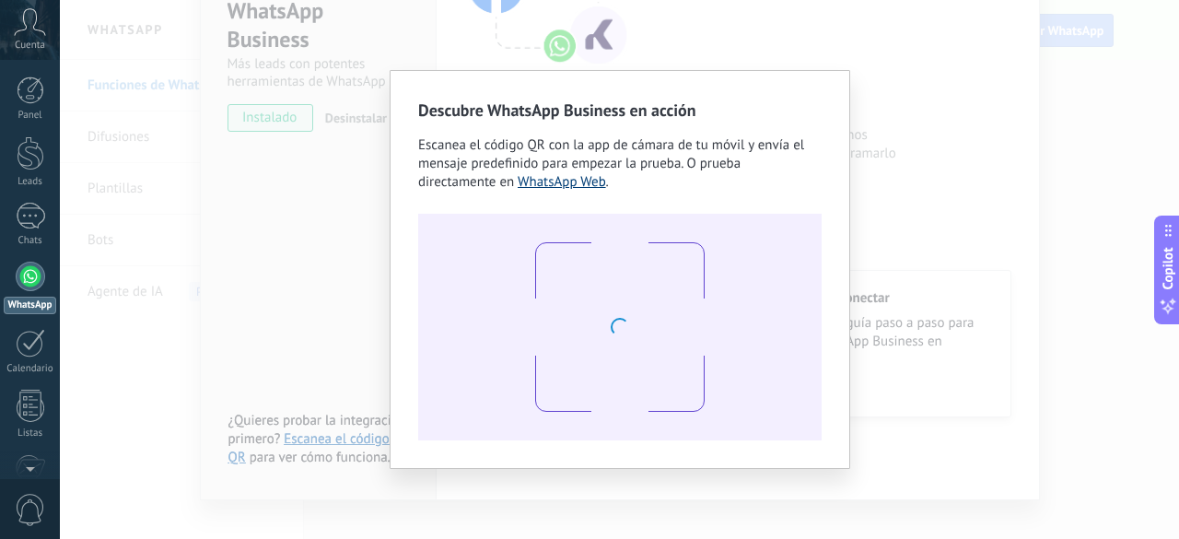
click at [582, 181] on link "WhatsApp Web" at bounding box center [562, 182] width 88 height 18
